Goal: Check status: Check status

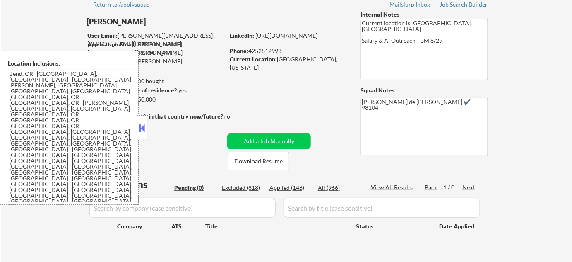
scroll to position [75, 0]
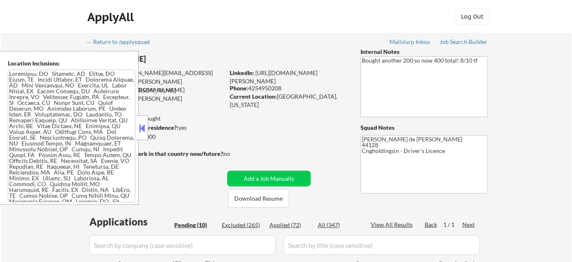
select select ""pending""
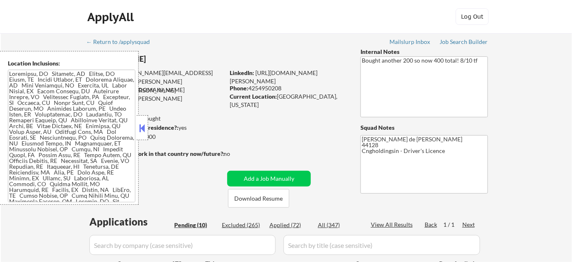
select select ""pending""
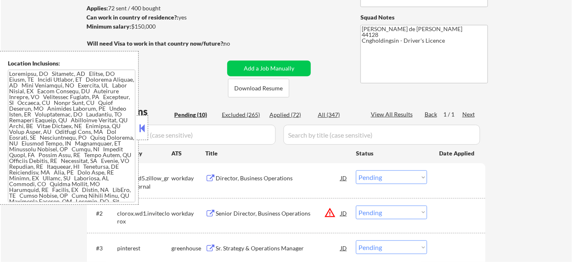
scroll to position [226, 0]
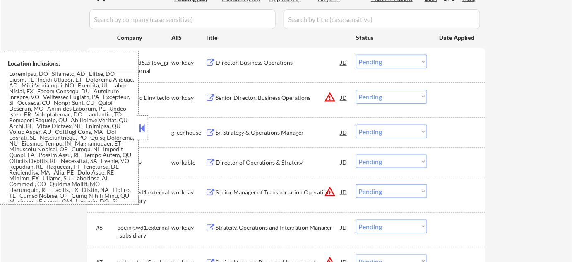
click at [142, 120] on div at bounding box center [143, 127] width 12 height 25
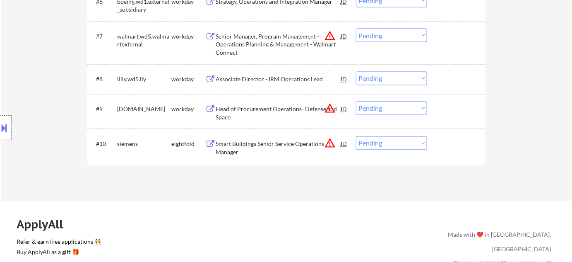
scroll to position [414, 0]
